Goal: Navigation & Orientation: Understand site structure

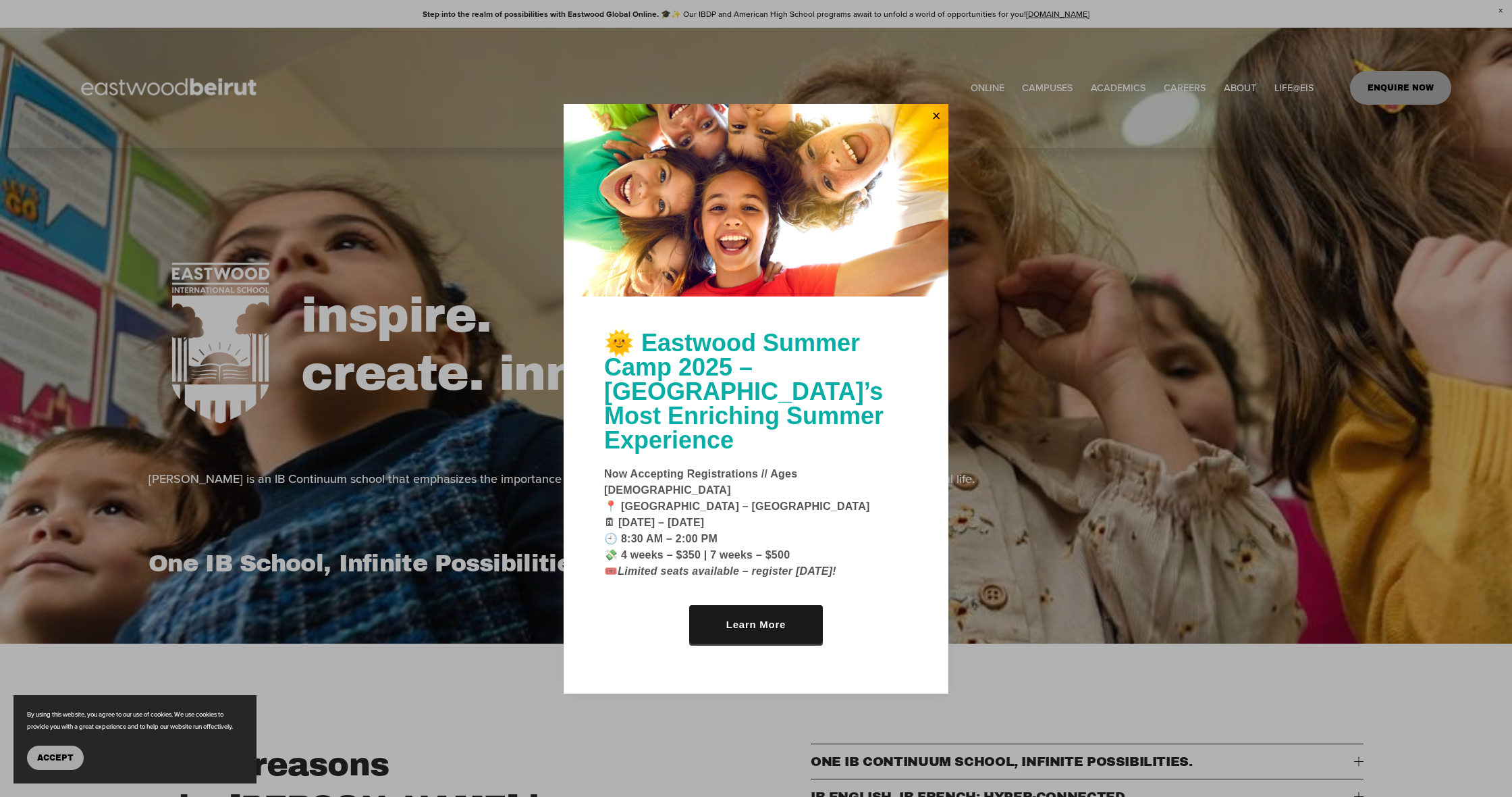
click at [1110, 86] on div at bounding box center [756, 398] width 1512 height 797
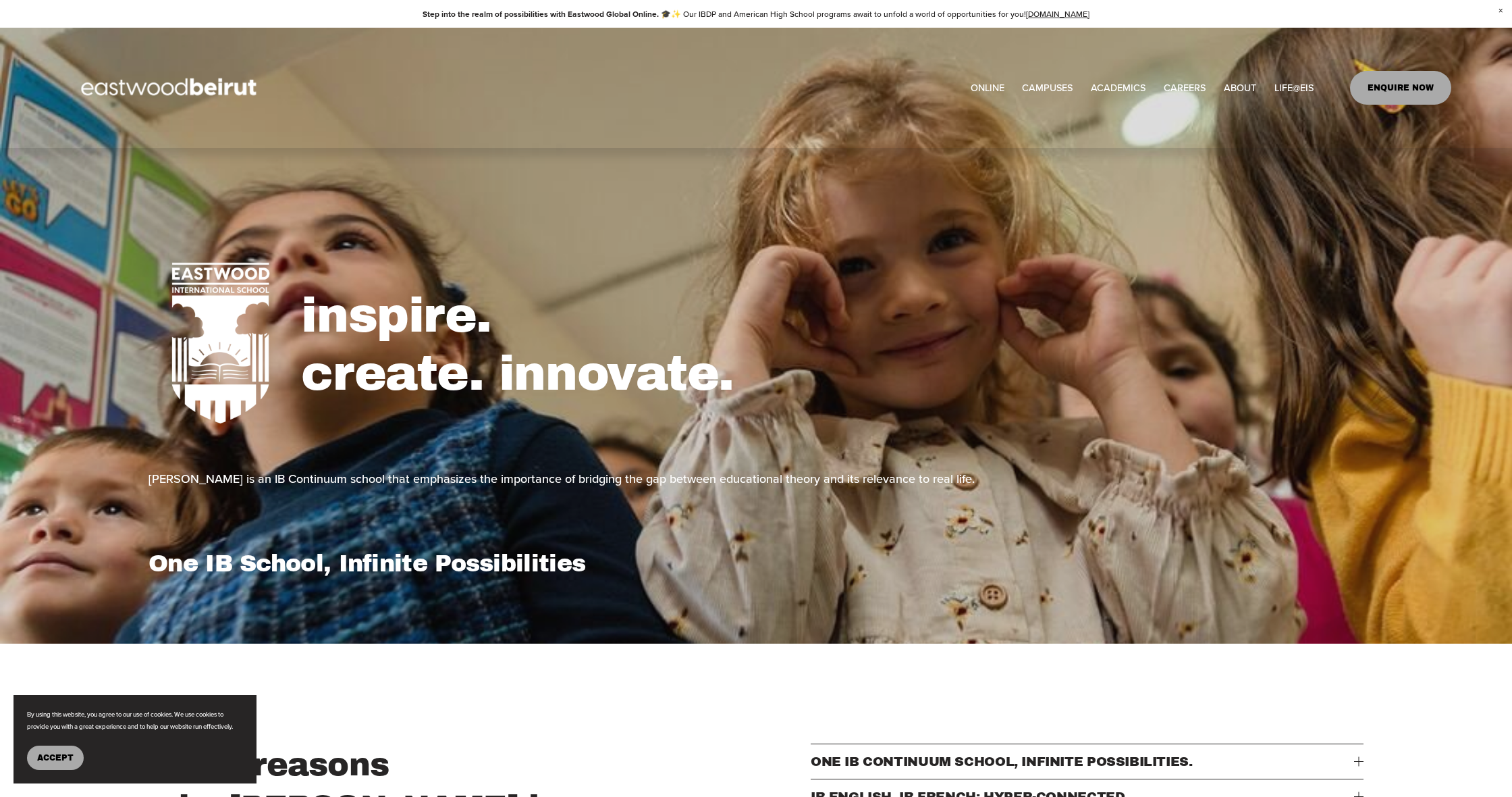
click at [0, 0] on span "[GEOGRAPHIC_DATA]" at bounding box center [0, 0] width 0 height 0
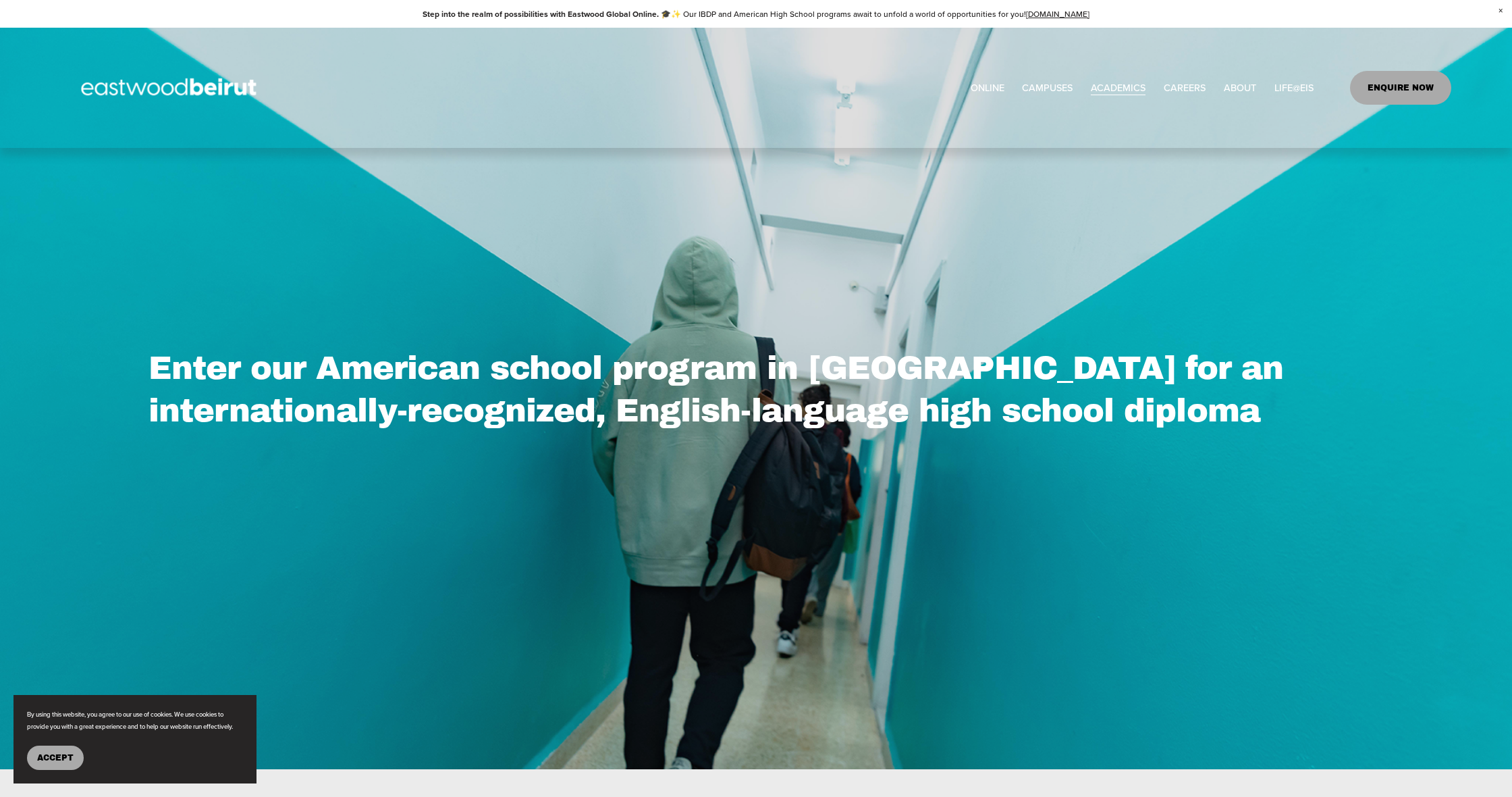
click at [0, 0] on span "Mindfulness Program" at bounding box center [0, 0] width 0 height 0
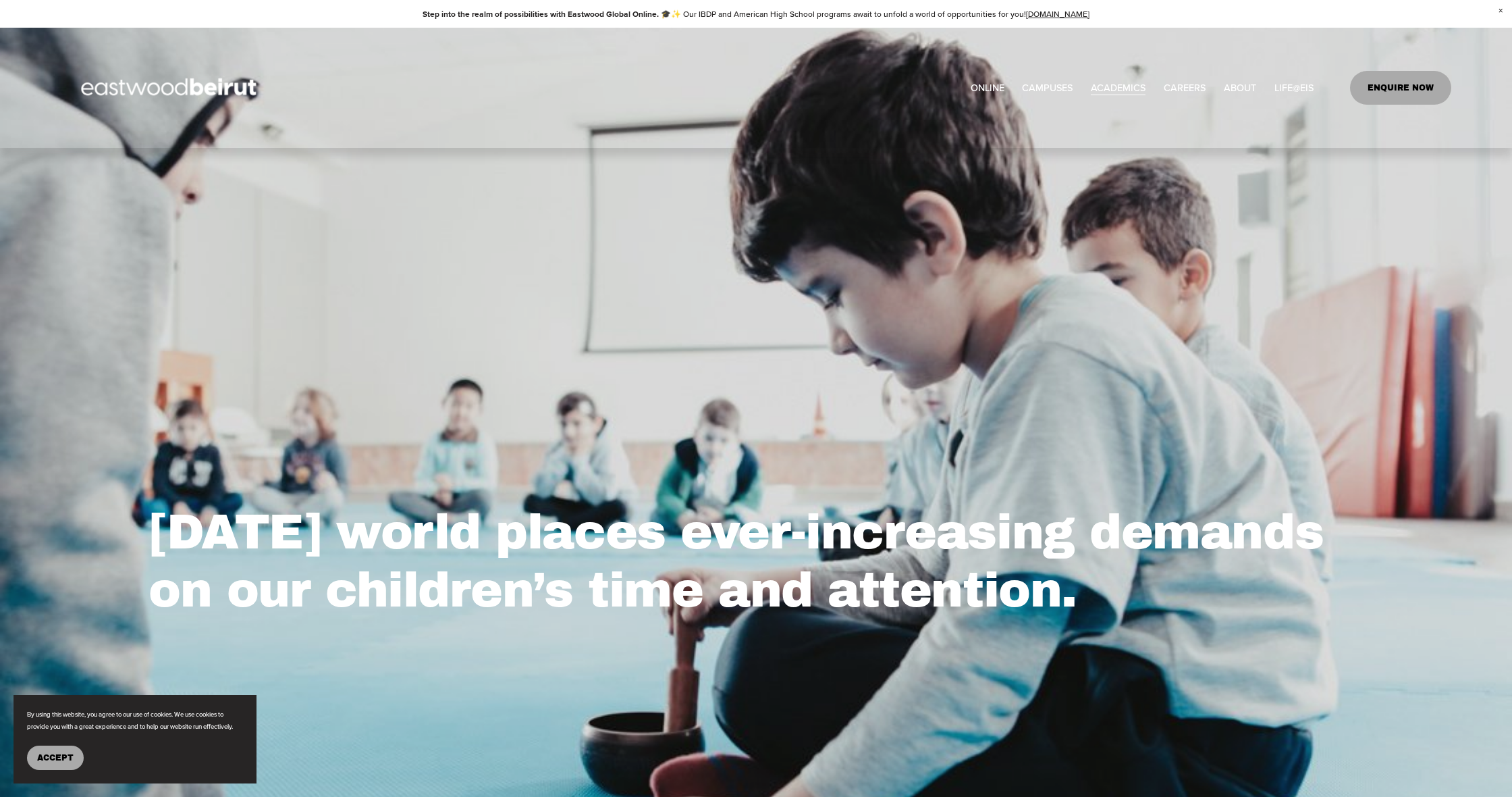
click at [0, 0] on span "Academics" at bounding box center [0, 0] width 0 height 0
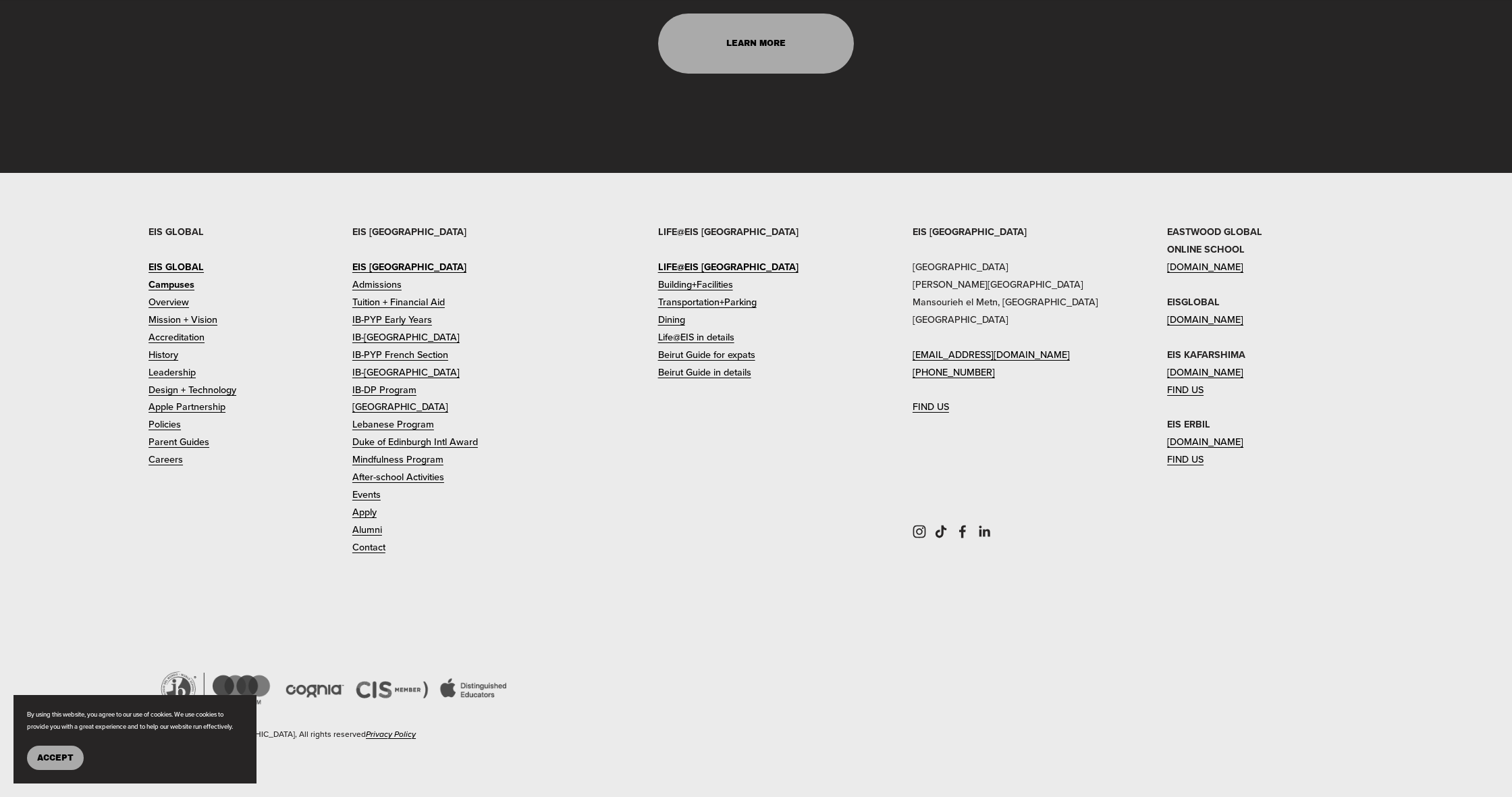
scroll to position [3999, 0]
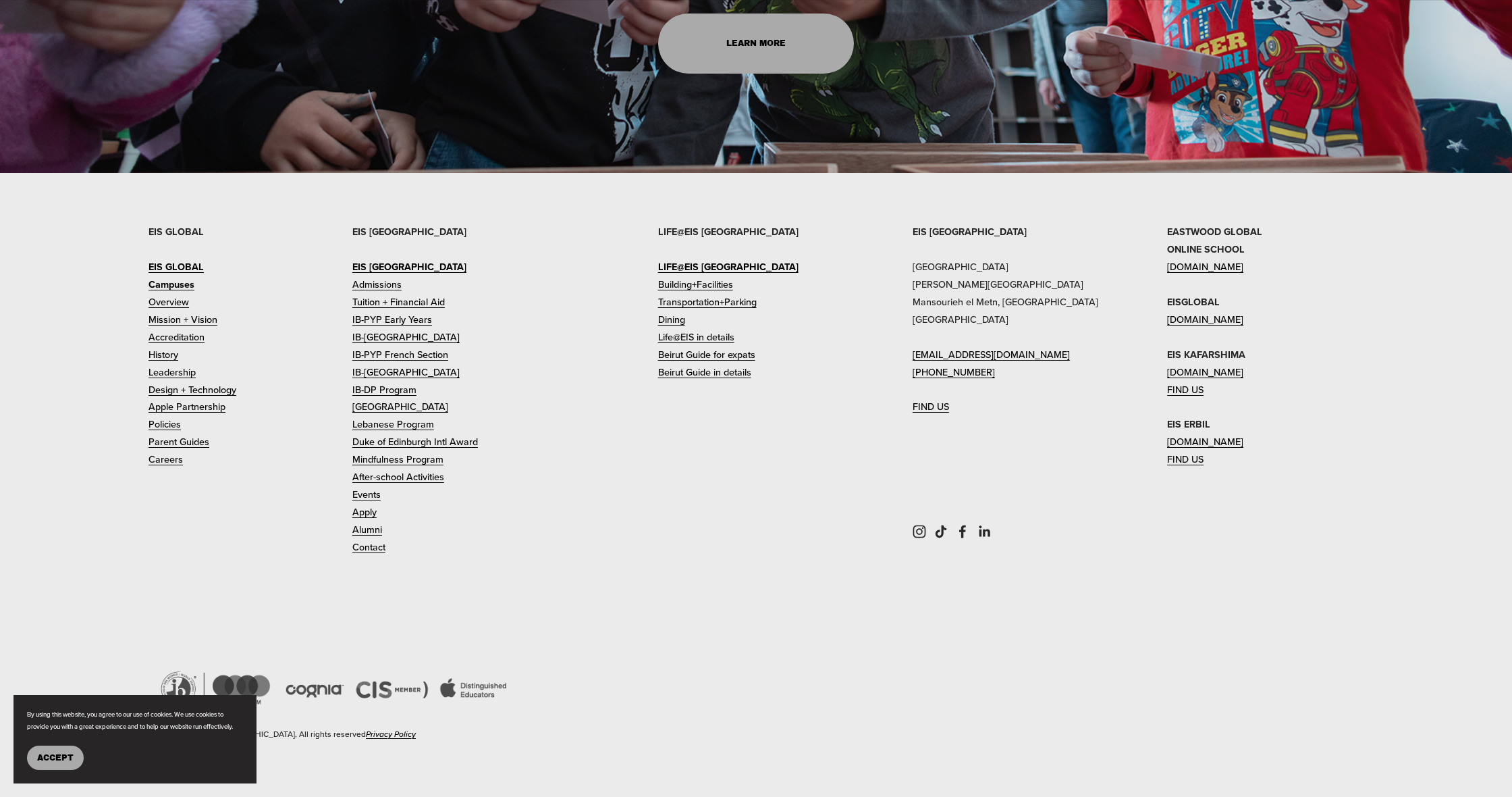
click at [394, 381] on link "IB-DP Program" at bounding box center [384, 389] width 64 height 17
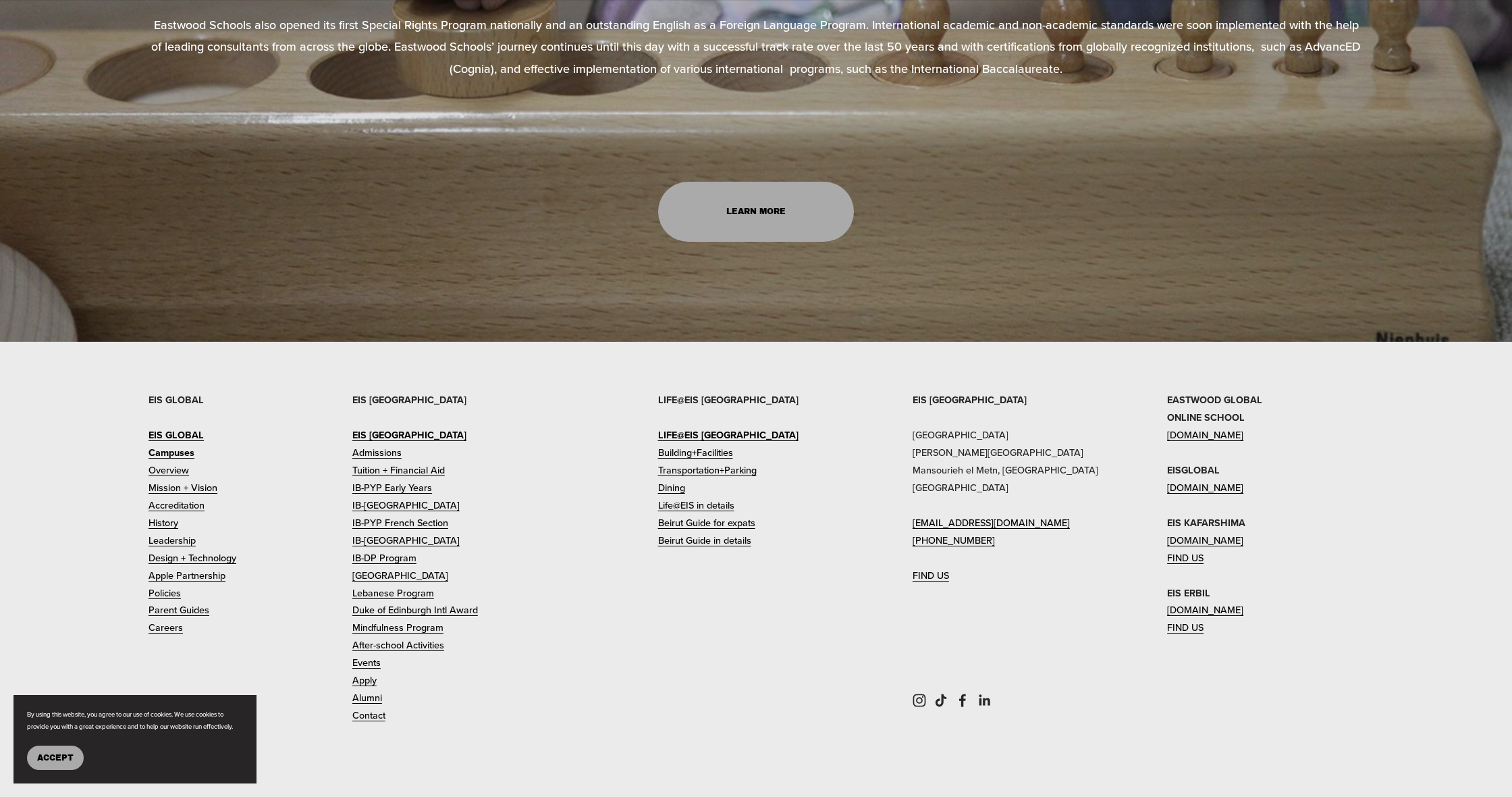
scroll to position [8561, 0]
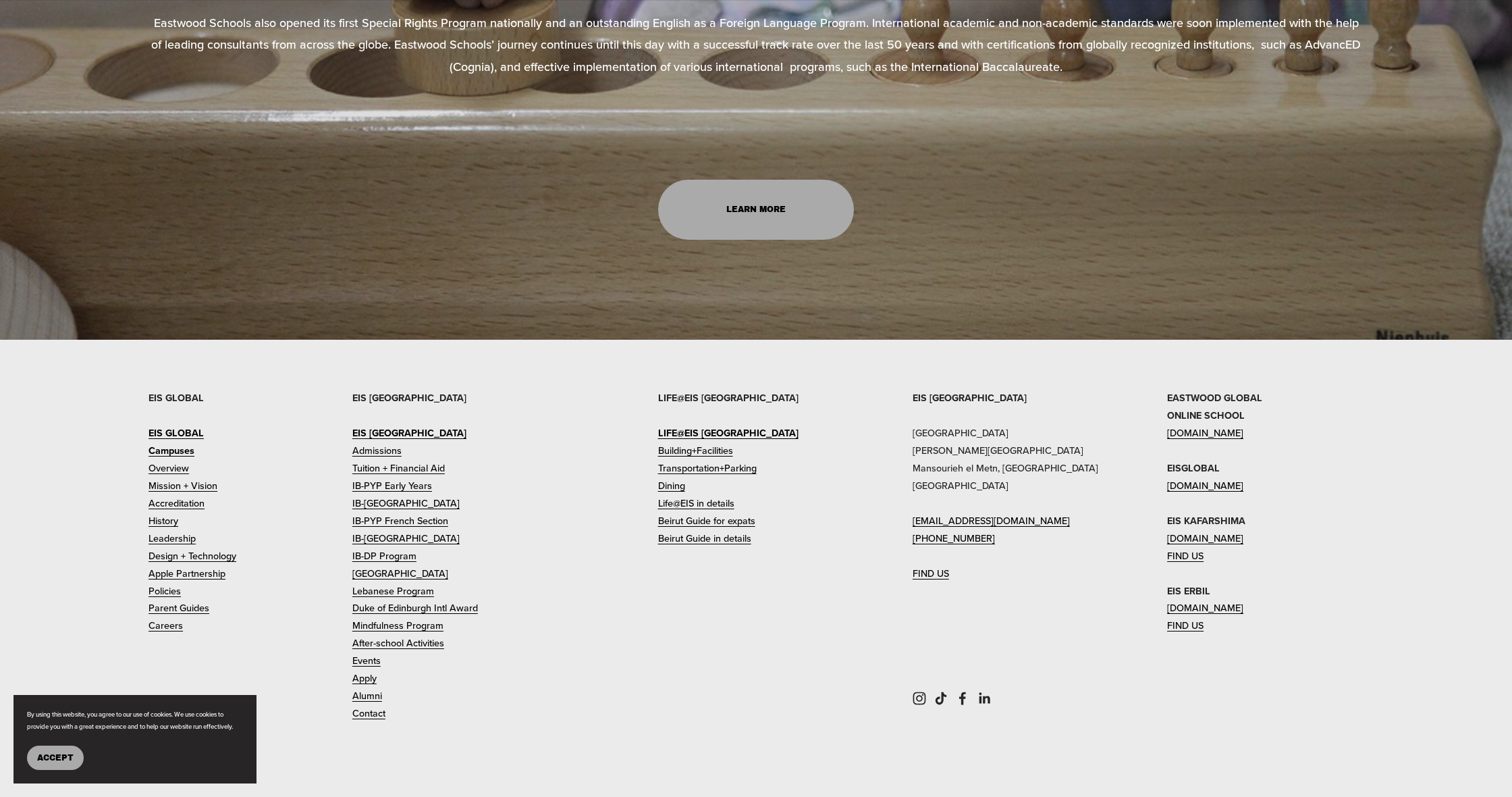
click at [177, 465] on link "Overview" at bounding box center [168, 468] width 41 height 17
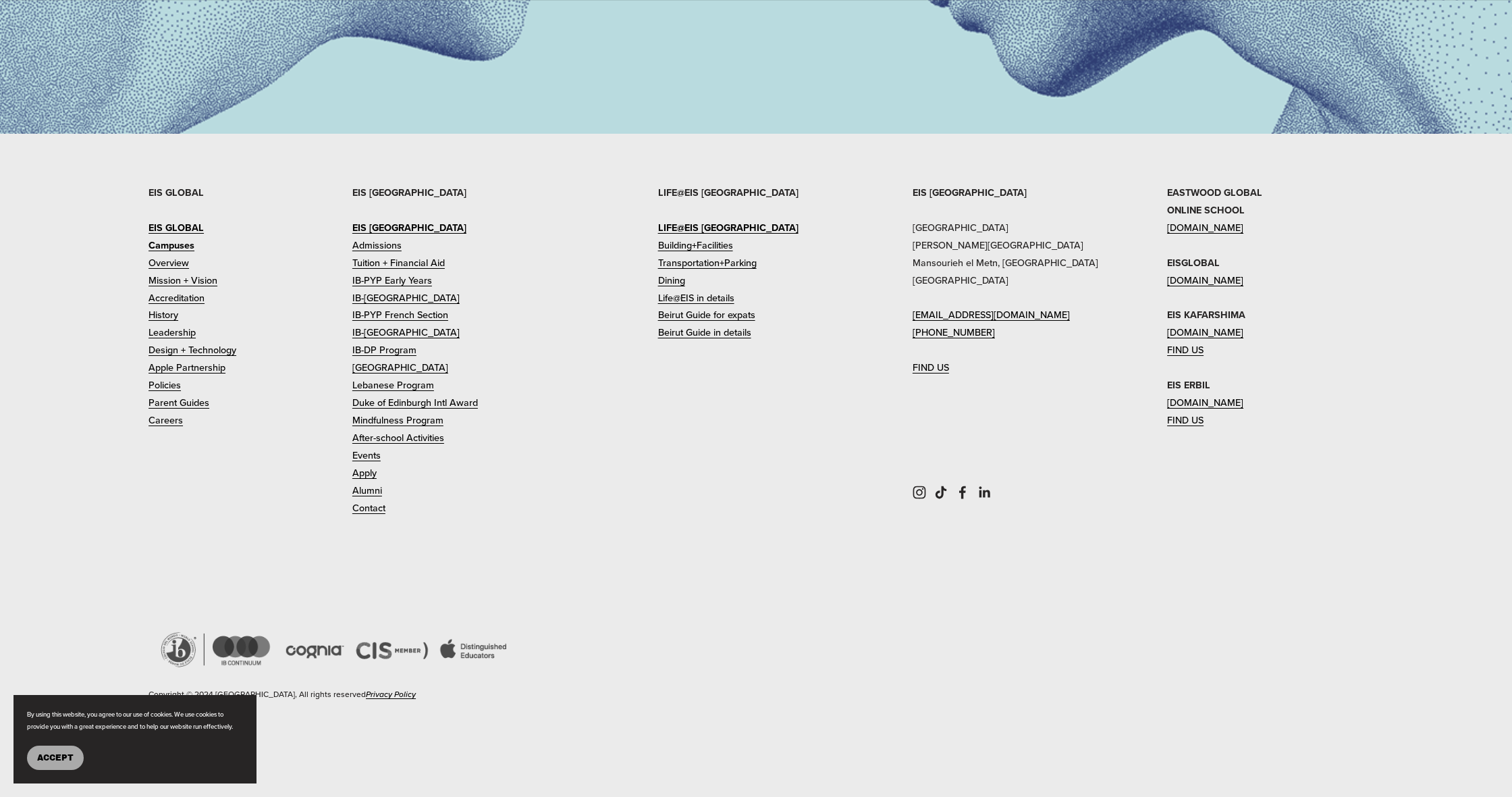
scroll to position [1850, 0]
click at [190, 326] on link "Leadership" at bounding box center [172, 332] width 47 height 17
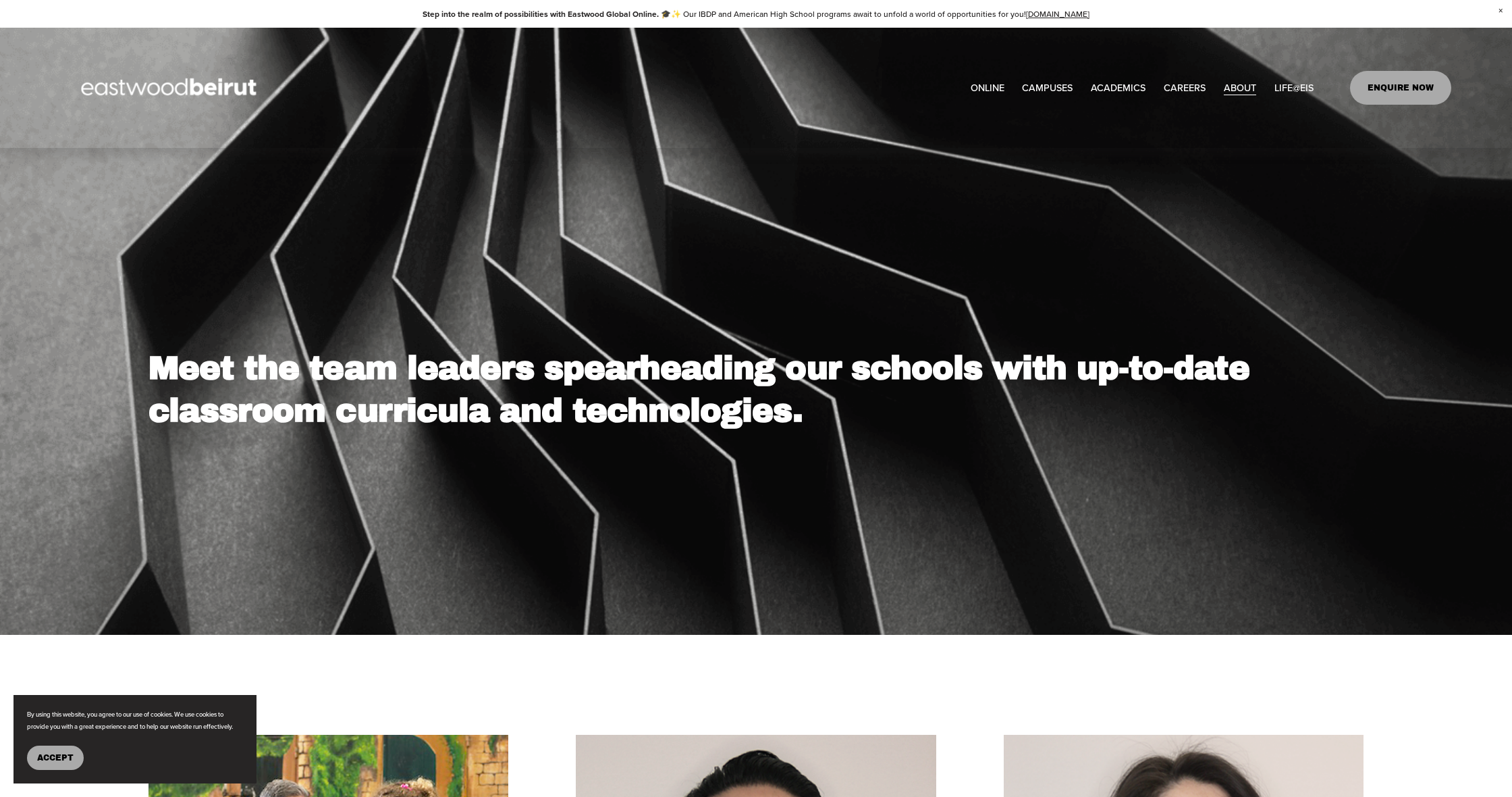
scroll to position [4, 0]
